Goal: Navigation & Orientation: Find specific page/section

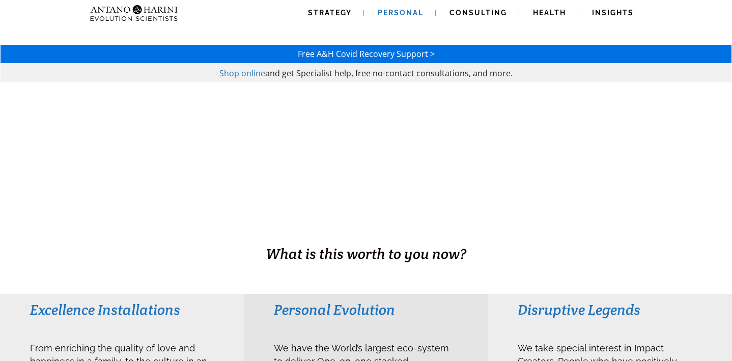
click at [396, 9] on span "Personal" at bounding box center [401, 13] width 46 height 8
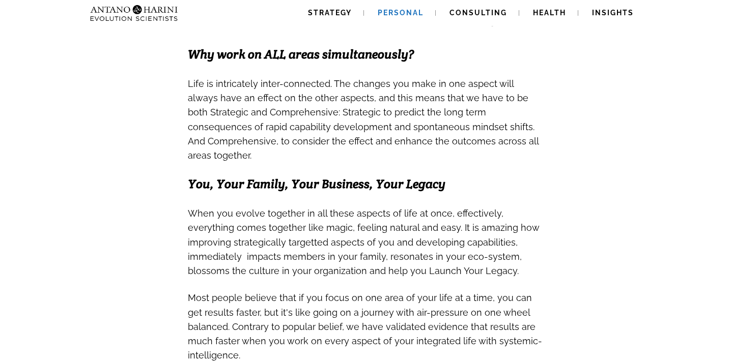
scroll to position [288, 0]
click at [478, 11] on span "Consulting" at bounding box center [477, 13] width 57 height 8
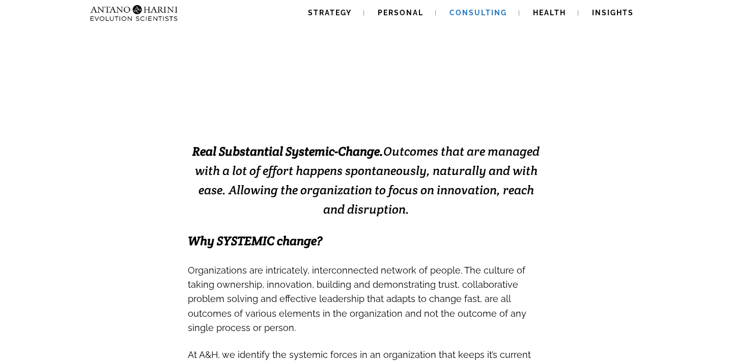
scroll to position [168, 0]
click at [346, 11] on span "Strategy" at bounding box center [330, 13] width 44 height 8
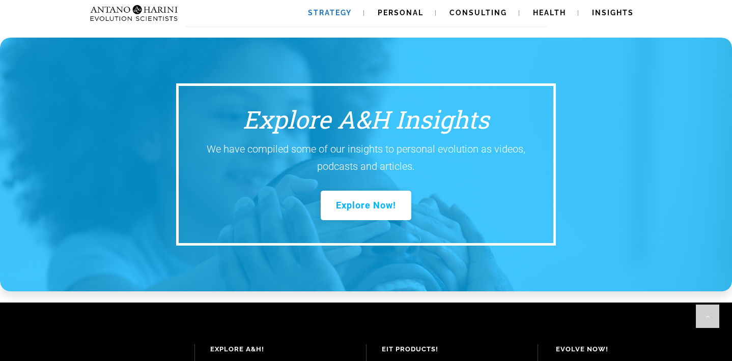
scroll to position [1479, 0]
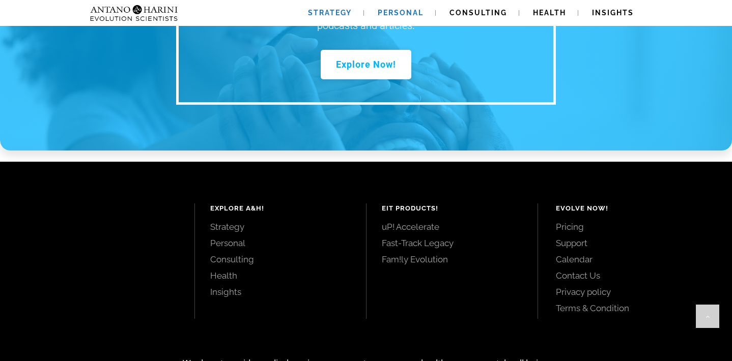
click at [411, 10] on span "Personal" at bounding box center [401, 13] width 46 height 8
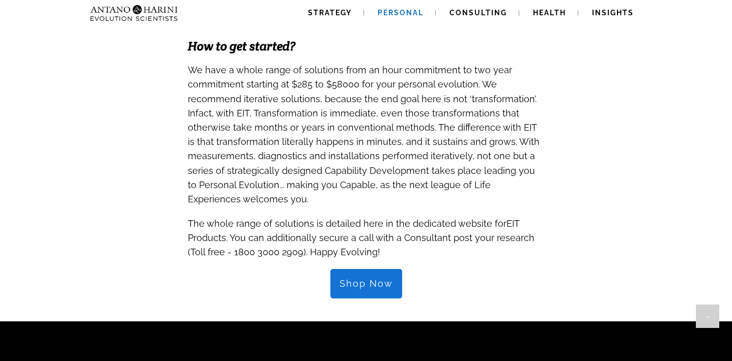
scroll to position [1187, 0]
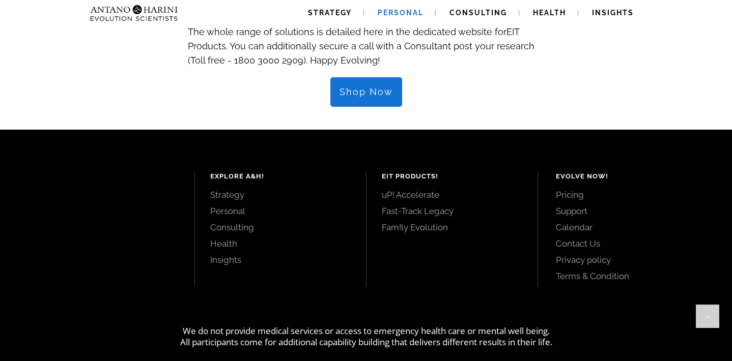
click at [372, 77] on link "Shop Now" at bounding box center [366, 92] width 72 height 30
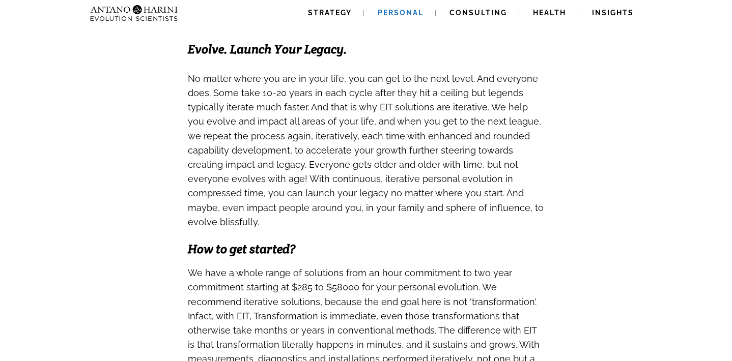
scroll to position [0, 0]
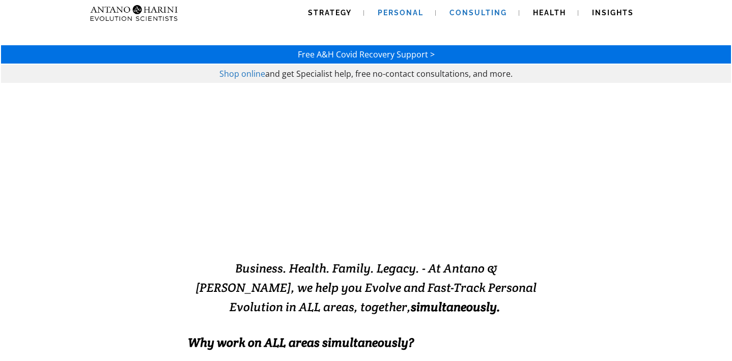
click at [476, 17] on span "Consulting" at bounding box center [477, 13] width 57 height 8
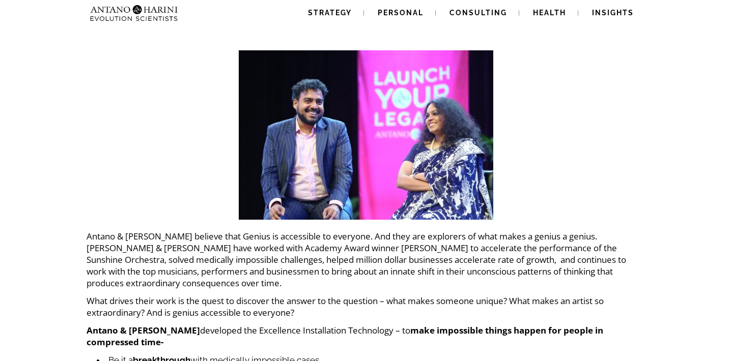
scroll to position [1, 0]
